Goal: Navigation & Orientation: Find specific page/section

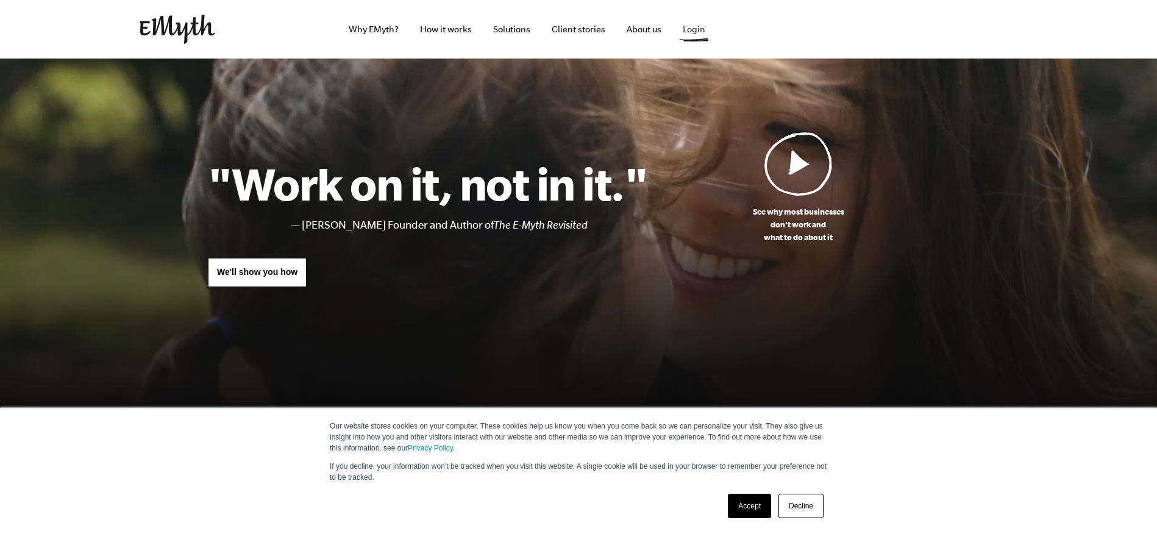
click at [700, 23] on link "Login" at bounding box center [694, 29] width 42 height 59
click at [641, 32] on link "About us" at bounding box center [644, 29] width 54 height 59
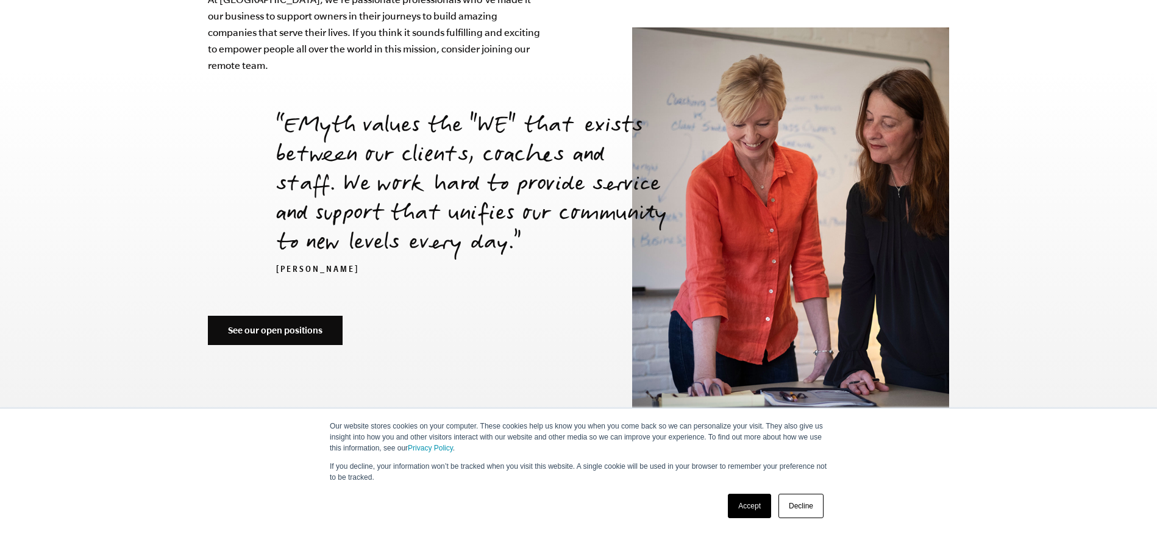
scroll to position [4369, 0]
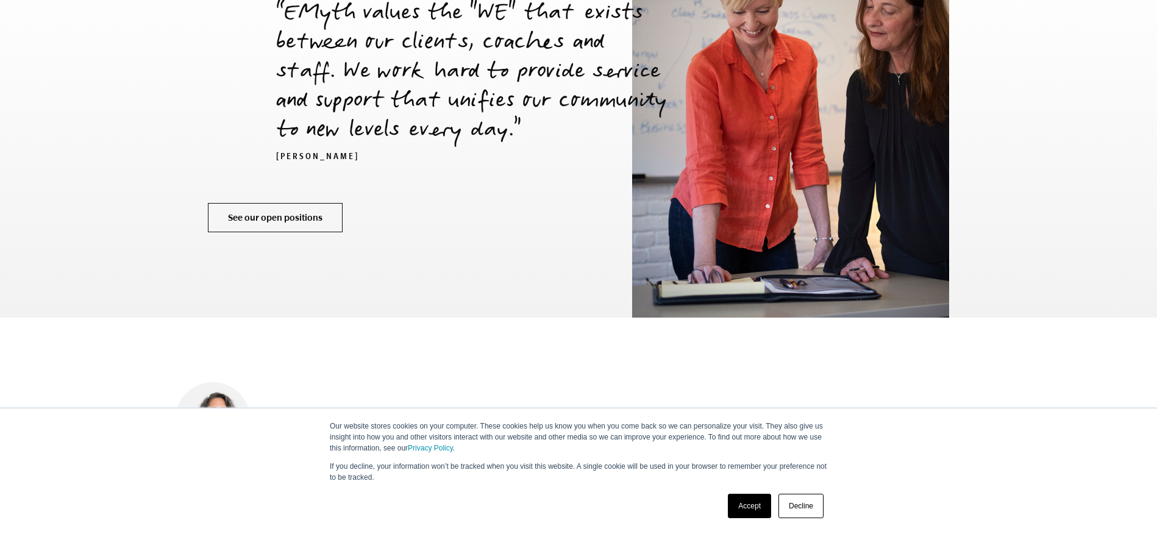
click at [321, 203] on link "See our open positions" at bounding box center [275, 217] width 135 height 29
